Goal: Task Accomplishment & Management: Manage account settings

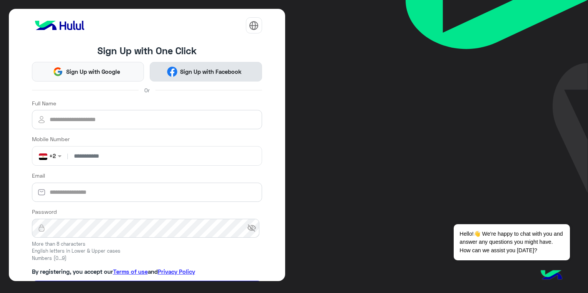
click at [182, 72] on span "Sign Up with Facebook" at bounding box center [210, 71] width 67 height 9
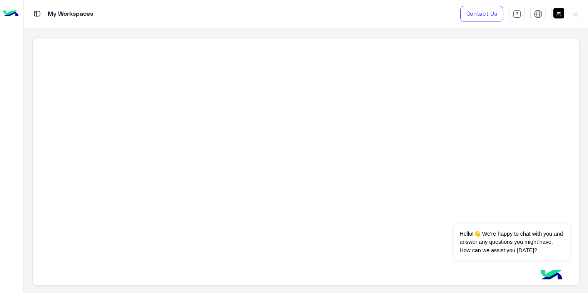
scroll to position [3, 0]
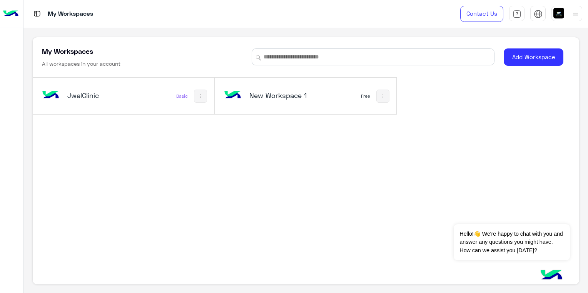
click at [176, 94] on div "Basic" at bounding box center [182, 96] width 12 height 6
click at [103, 91] on h5 "JwelClinic" at bounding box center [97, 95] width 60 height 9
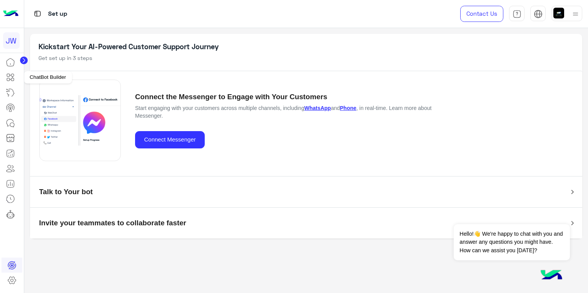
click at [15, 76] on icon at bounding box center [10, 77] width 9 height 9
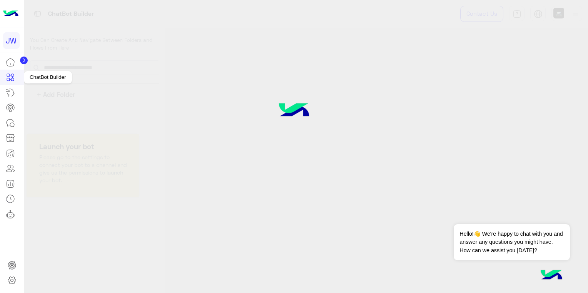
click at [14, 73] on icon at bounding box center [10, 77] width 9 height 9
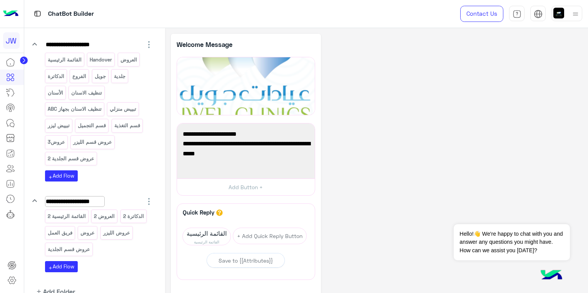
scroll to position [188, 0]
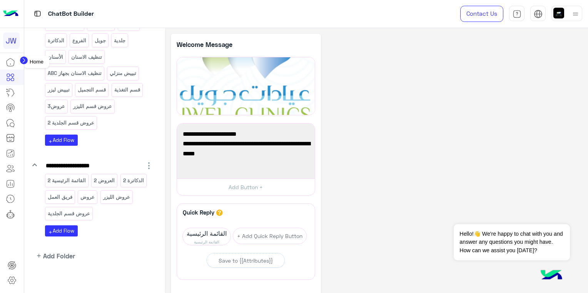
click at [23, 64] on li at bounding box center [12, 62] width 24 height 15
click at [15, 61] on icon at bounding box center [10, 62] width 9 height 9
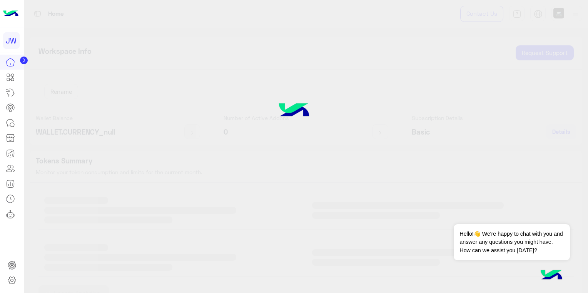
click at [25, 61] on circle at bounding box center [24, 61] width 8 height 8
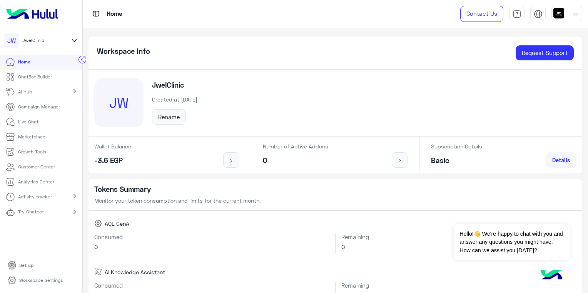
click at [76, 40] on icon at bounding box center [74, 40] width 8 height 9
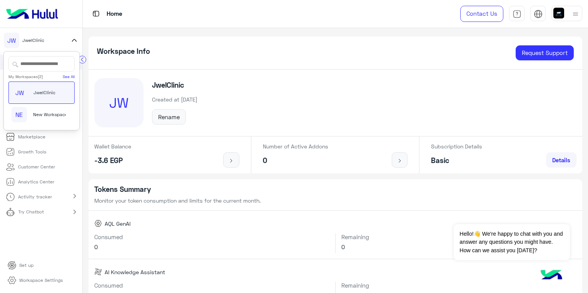
click at [83, 59] on circle at bounding box center [81, 59] width 7 height 7
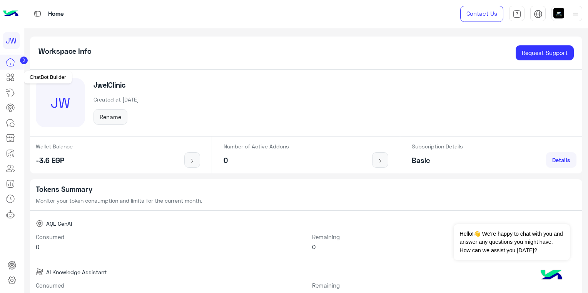
click at [17, 80] on link at bounding box center [10, 77] width 21 height 15
click at [13, 90] on icon at bounding box center [10, 92] width 9 height 9
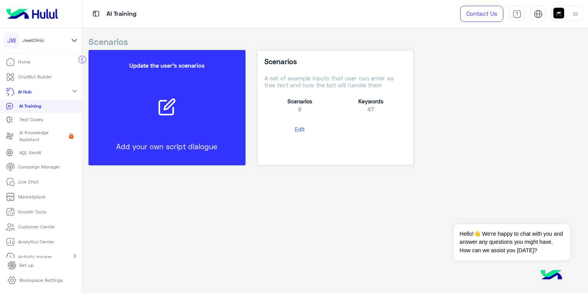
click at [38, 94] on link "AI Hub" at bounding box center [20, 92] width 40 height 15
click at [217, 110] on div at bounding box center [167, 107] width 142 height 22
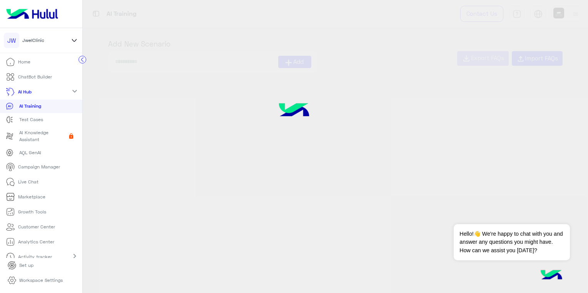
click at [195, 148] on div at bounding box center [294, 146] width 588 height 293
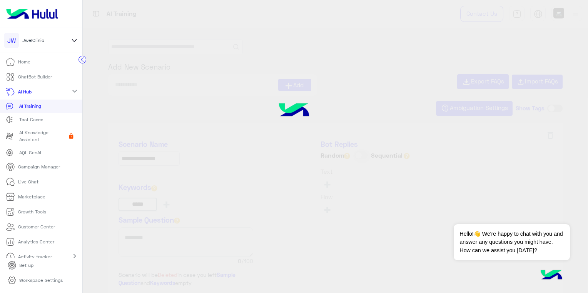
type input "**********"
type input "******"
type input "********"
type input "******"
type input "********"
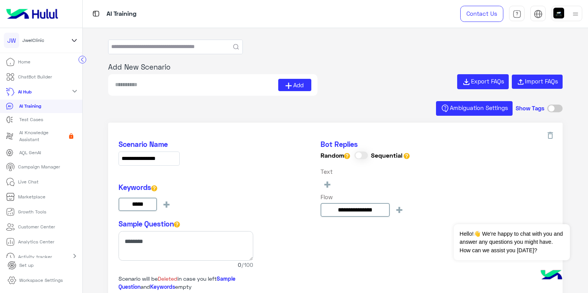
click at [17, 58] on link "Home" at bounding box center [18, 62] width 36 height 15
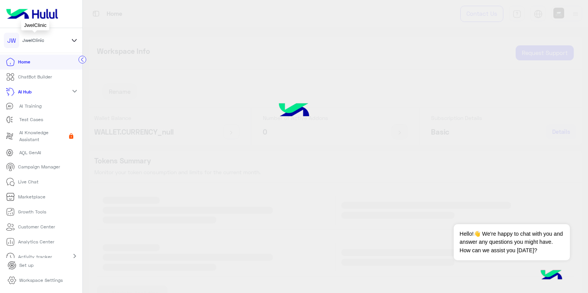
click at [38, 40] on span "JwelClinic" at bounding box center [33, 40] width 22 height 7
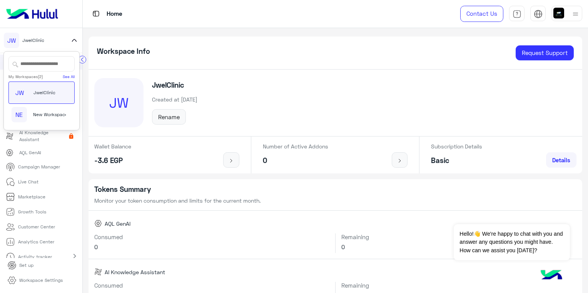
click at [55, 90] on div "[PERSON_NAME]" at bounding box center [38, 92] width 53 height 15
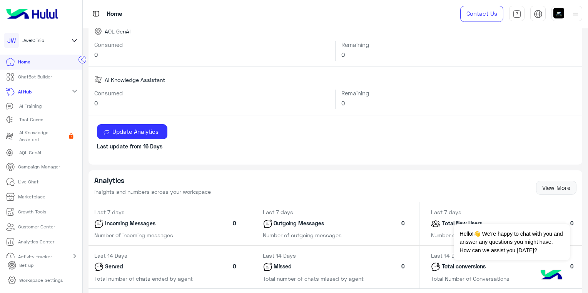
scroll to position [423, 0]
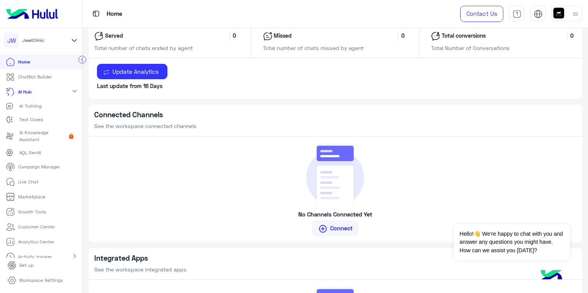
click at [47, 82] on link "ChatBot Builder" at bounding box center [29, 77] width 58 height 15
click at [47, 77] on p "ChatBot Builder" at bounding box center [35, 76] width 34 height 7
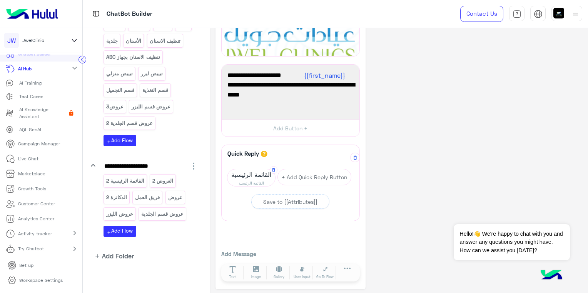
scroll to position [60, 0]
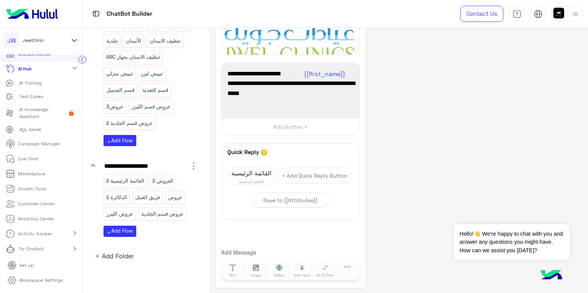
click at [347, 153] on div "Quick Reply" at bounding box center [290, 152] width 130 height 8
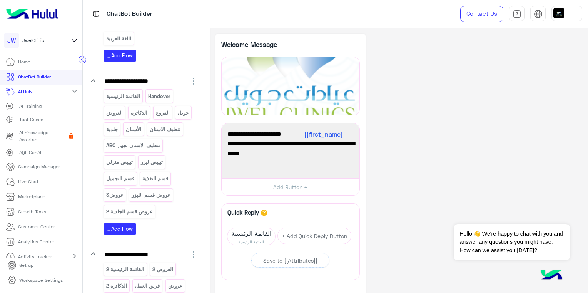
scroll to position [12, 0]
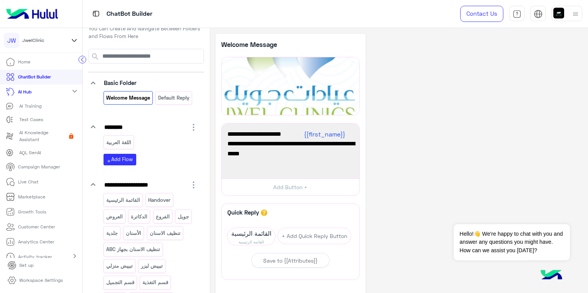
click at [52, 64] on li "Home" at bounding box center [41, 62] width 82 height 15
click at [26, 62] on p "Home" at bounding box center [24, 61] width 12 height 7
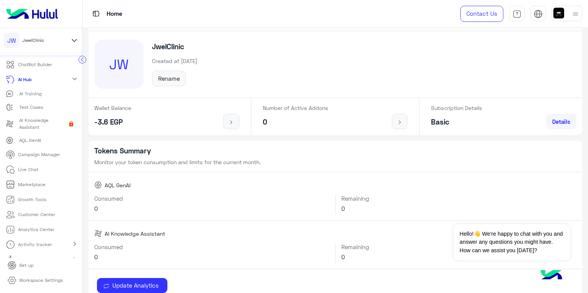
scroll to position [23, 0]
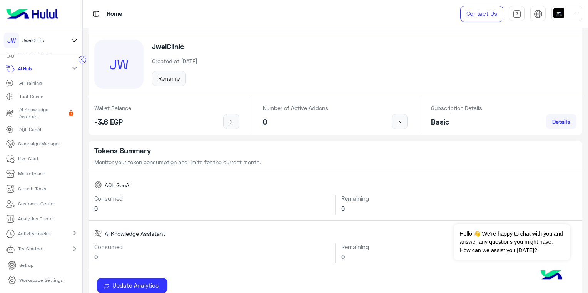
click at [17, 260] on link "Set up" at bounding box center [21, 265] width 38 height 15
click at [11, 283] on icon at bounding box center [11, 280] width 9 height 9
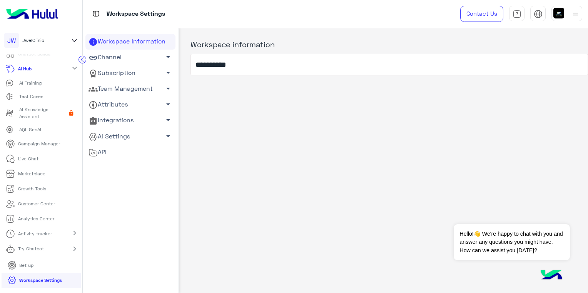
click at [161, 57] on link "Channel arrow_drop_down" at bounding box center [130, 58] width 90 height 16
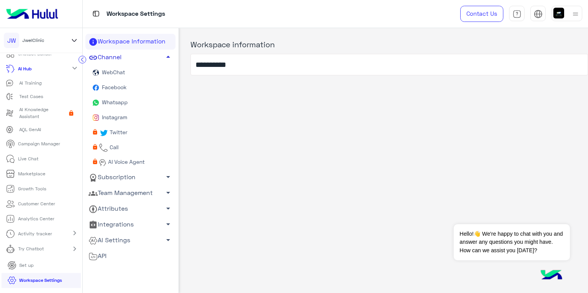
click at [135, 102] on link "Whatsapp" at bounding box center [130, 102] width 90 height 15
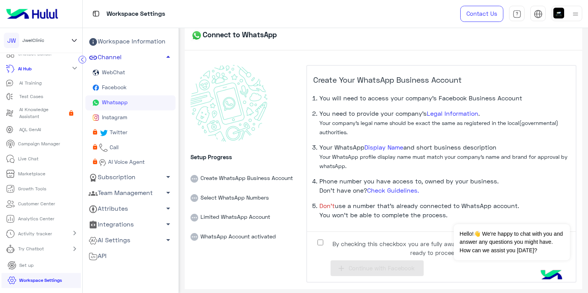
scroll to position [6, 0]
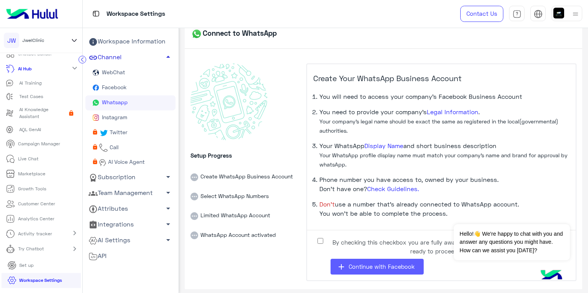
click at [368, 268] on span "Continue with Facebook" at bounding box center [381, 266] width 66 height 7
